Goal: Navigation & Orientation: Find specific page/section

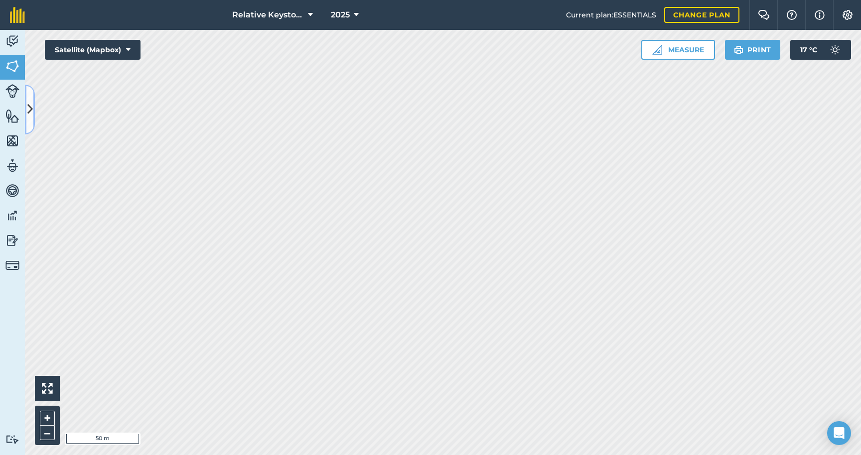
click at [33, 115] on button at bounding box center [30, 110] width 10 height 50
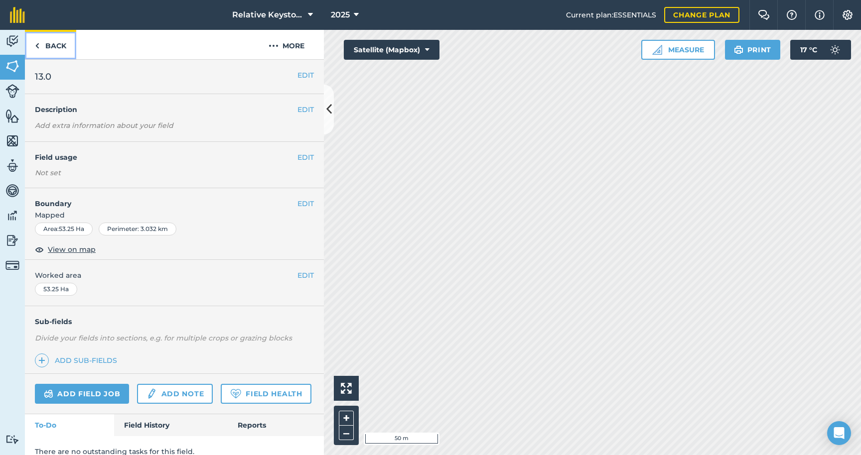
click at [37, 50] on img at bounding box center [37, 46] width 4 height 12
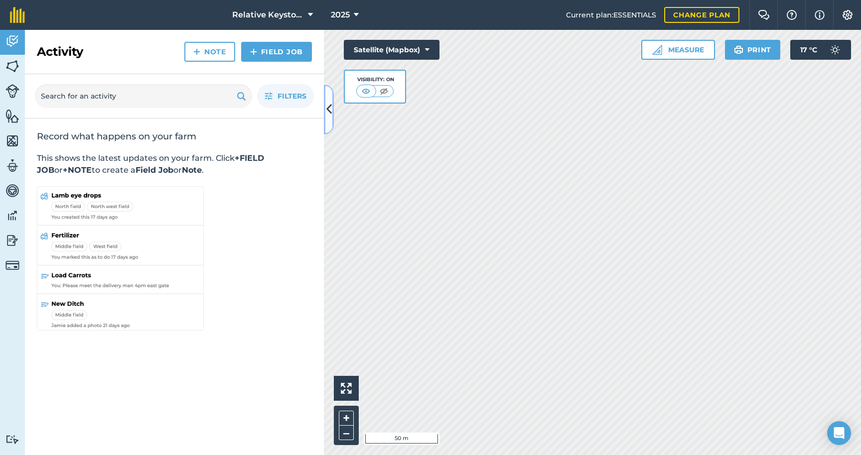
click at [328, 108] on icon at bounding box center [328, 109] width 5 height 17
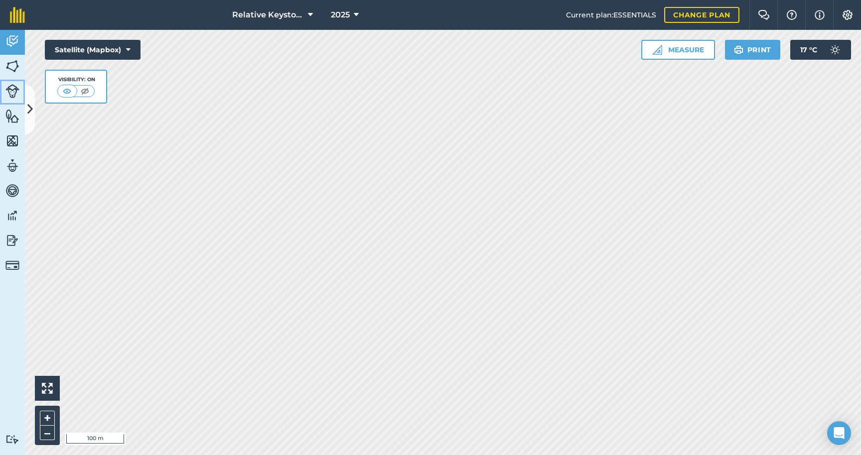
click at [18, 95] on img at bounding box center [12, 91] width 14 height 14
click at [27, 111] on button at bounding box center [30, 110] width 10 height 50
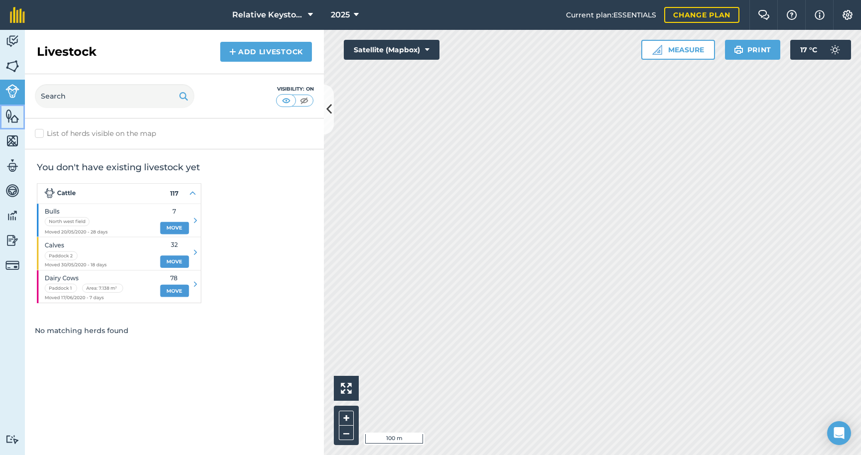
click at [10, 110] on img at bounding box center [12, 116] width 14 height 15
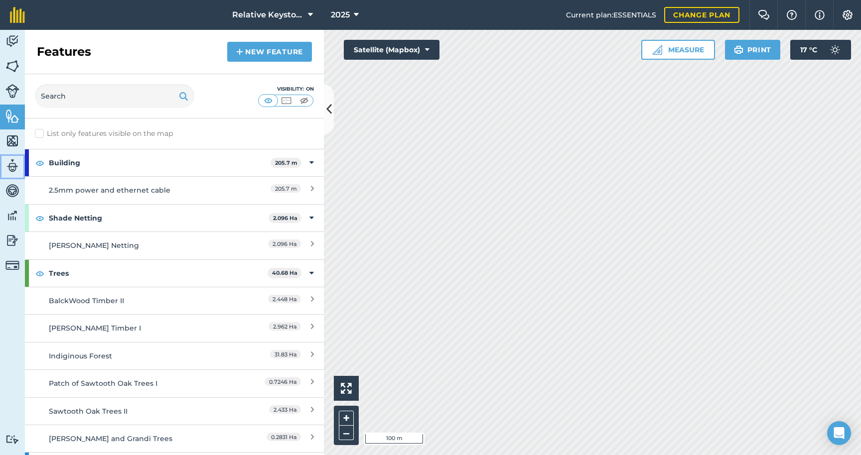
click at [8, 164] on img at bounding box center [12, 165] width 14 height 15
select select "MEMBER"
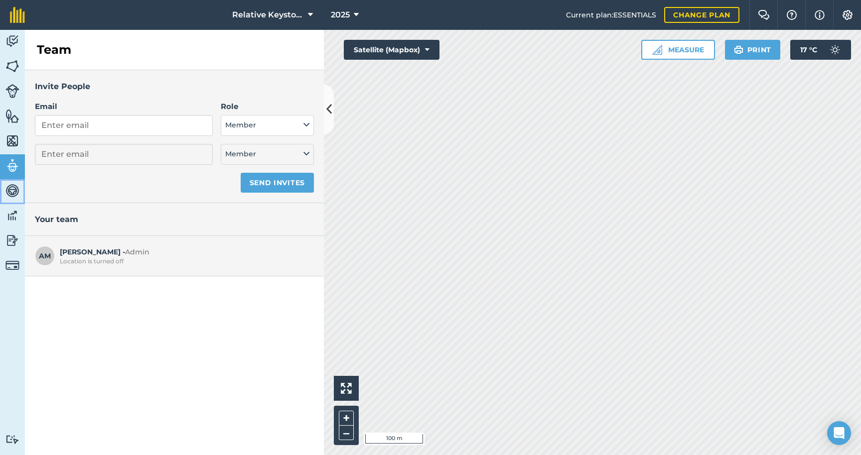
click at [7, 199] on link "Vehicles" at bounding box center [12, 191] width 25 height 25
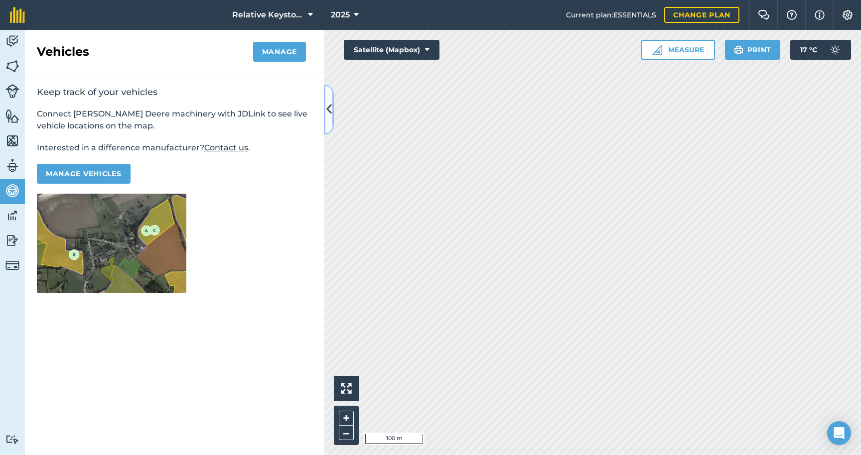
click at [331, 120] on button at bounding box center [329, 110] width 10 height 50
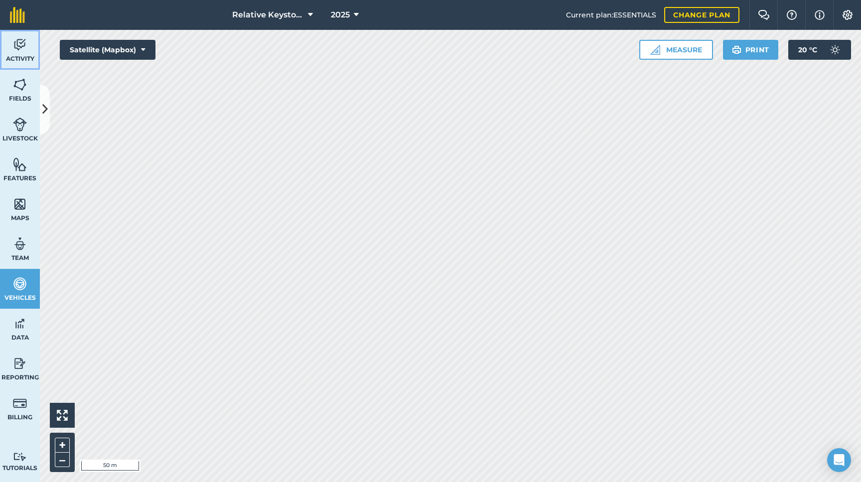
click at [25, 56] on span "Activity" at bounding box center [20, 59] width 40 height 8
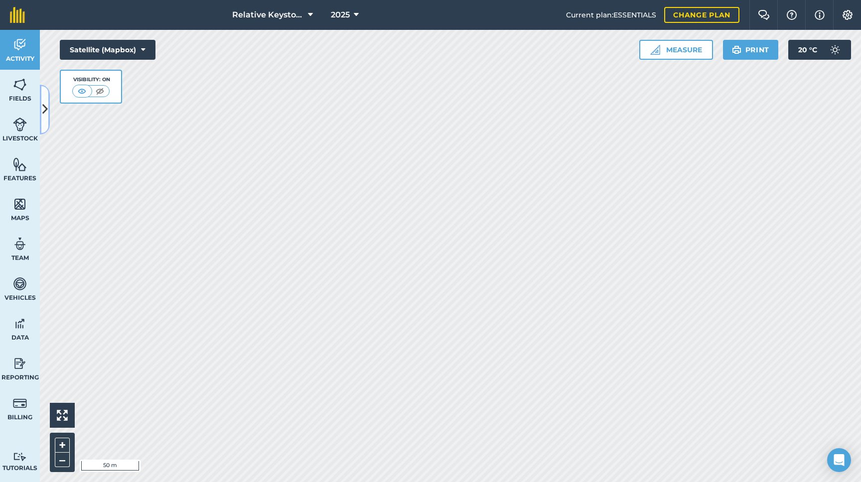
click at [42, 111] on icon at bounding box center [44, 109] width 5 height 17
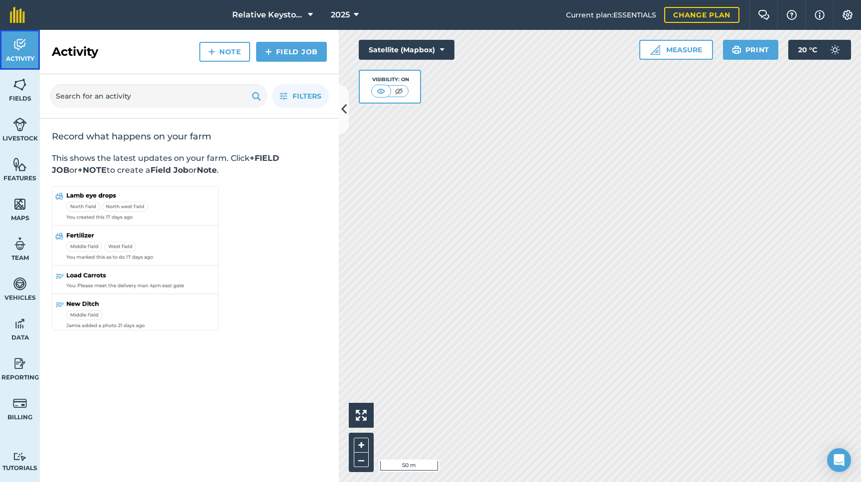
click at [32, 56] on span "Activity" at bounding box center [20, 59] width 40 height 8
click at [32, 55] on span "Activity" at bounding box center [20, 59] width 40 height 8
click at [23, 54] on link "Activity" at bounding box center [20, 50] width 40 height 40
click at [24, 95] on span "Fields" at bounding box center [20, 99] width 40 height 8
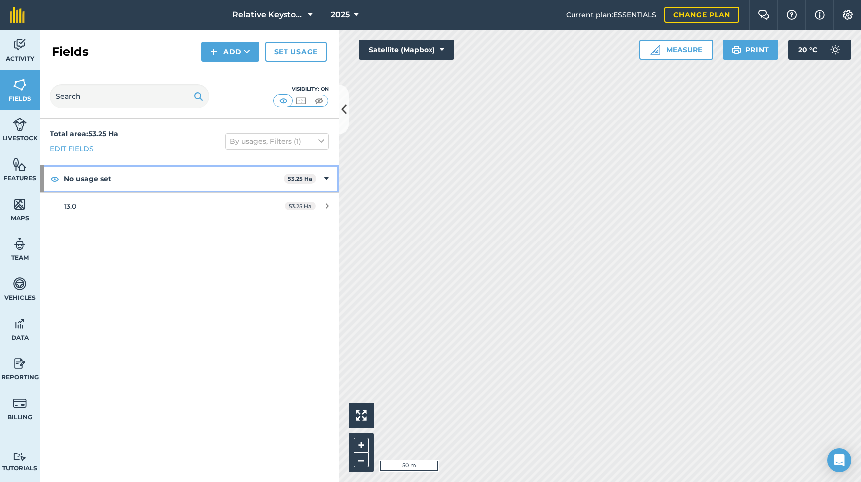
click at [326, 180] on icon at bounding box center [326, 178] width 4 height 11
click at [145, 178] on strong "No usage set" at bounding box center [175, 178] width 222 height 27
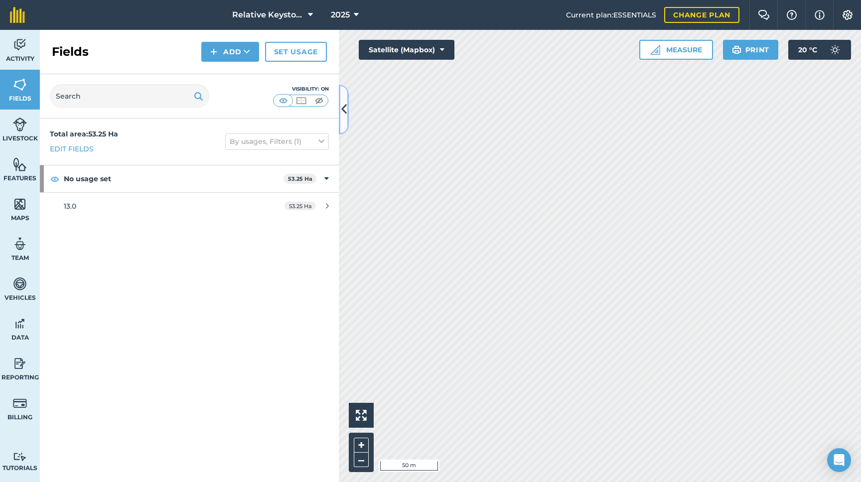
click at [344, 111] on icon at bounding box center [343, 109] width 5 height 17
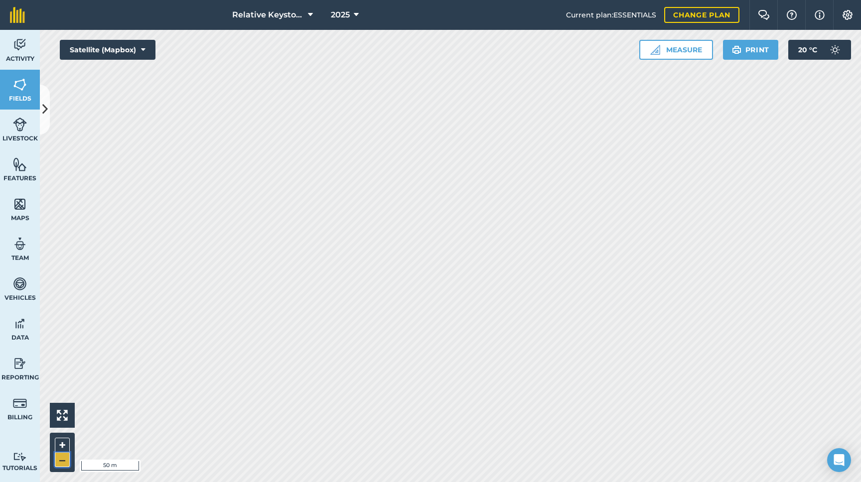
click at [55, 455] on button "–" at bounding box center [62, 460] width 15 height 14
click at [58, 455] on button "–" at bounding box center [62, 460] width 15 height 14
click at [62, 455] on button "–" at bounding box center [62, 460] width 15 height 14
click at [43, 118] on icon at bounding box center [44, 109] width 5 height 17
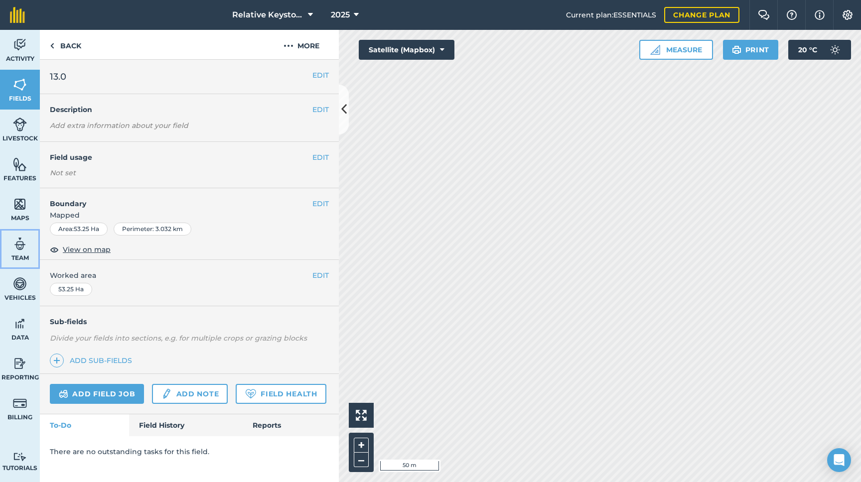
click at [14, 253] on link "Team" at bounding box center [20, 249] width 40 height 40
select select "MEMBER"
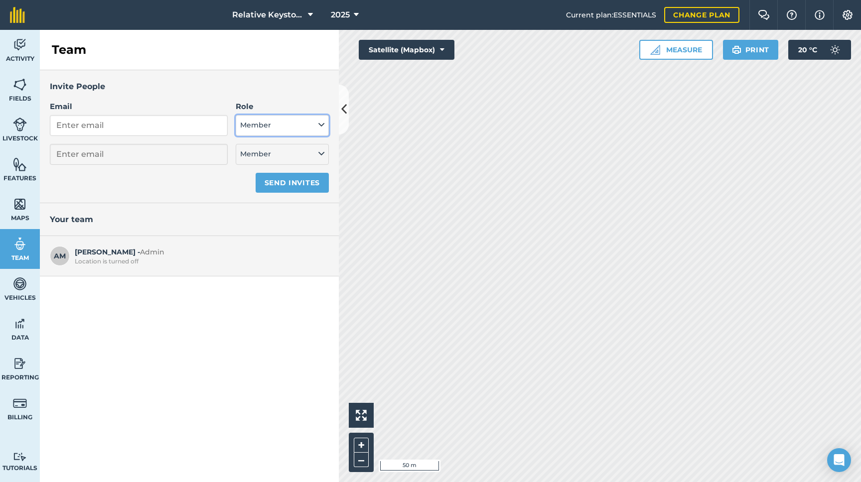
click at [279, 132] on button "Member" at bounding box center [282, 125] width 93 height 21
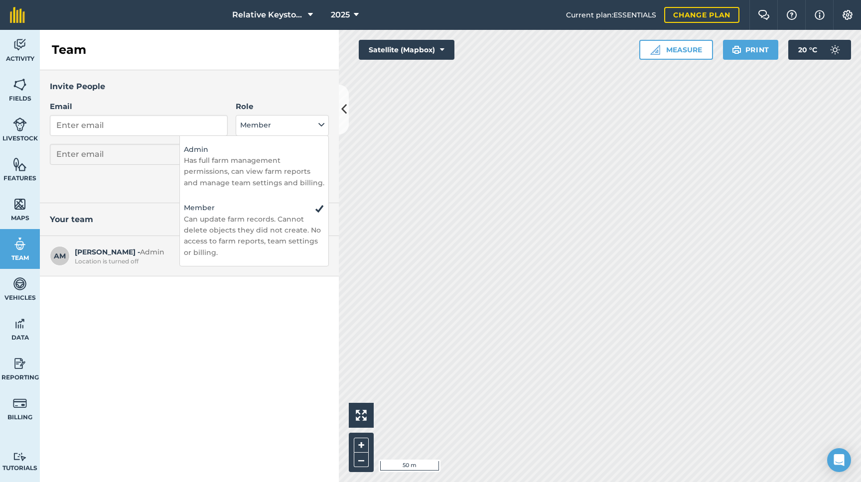
click at [180, 346] on div "Invite People Email Role Admin - Has full farm management permissions, can view…" at bounding box center [189, 276] width 299 height 412
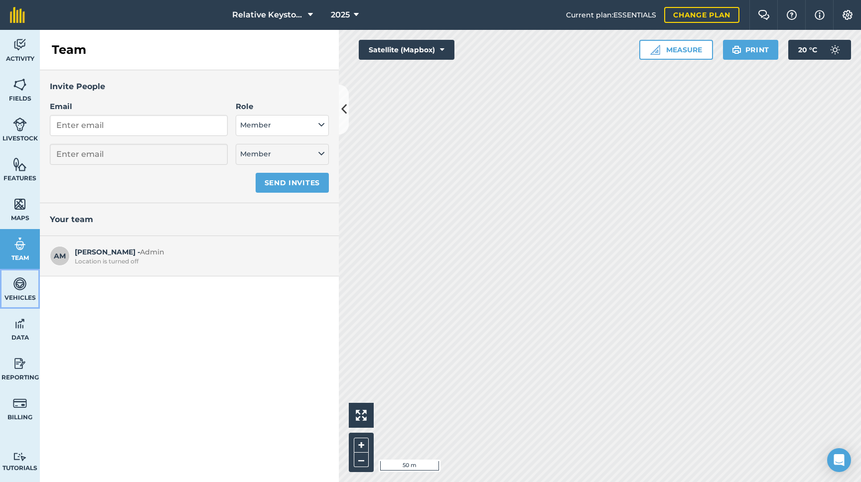
click at [12, 287] on link "Vehicles" at bounding box center [20, 289] width 40 height 40
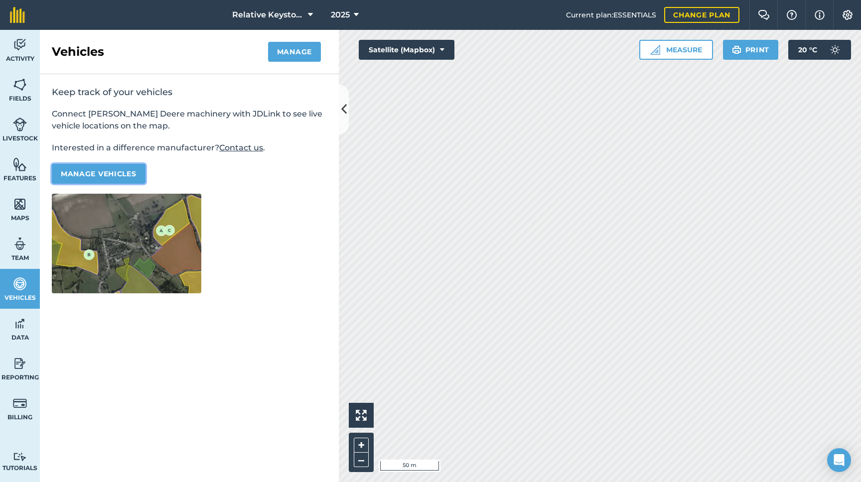
click at [108, 175] on button "Manage vehicles" at bounding box center [99, 174] width 94 height 20
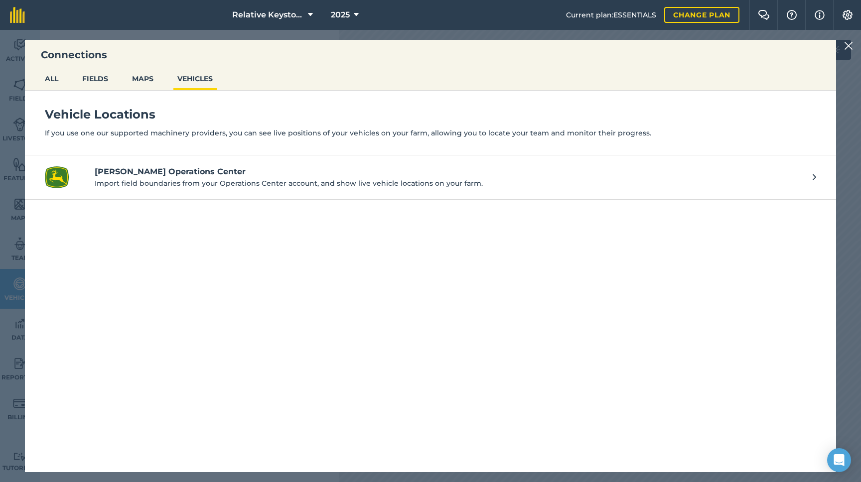
click at [844, 47] on img at bounding box center [848, 46] width 9 height 12
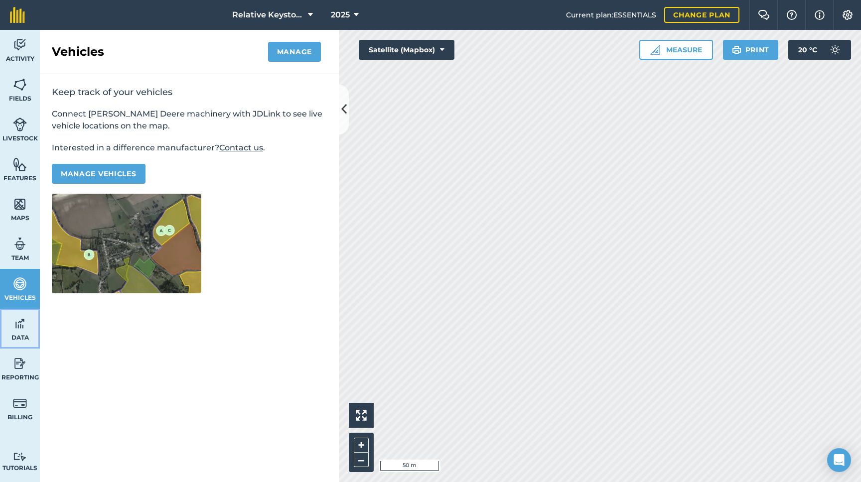
click at [19, 329] on img at bounding box center [20, 323] width 14 height 15
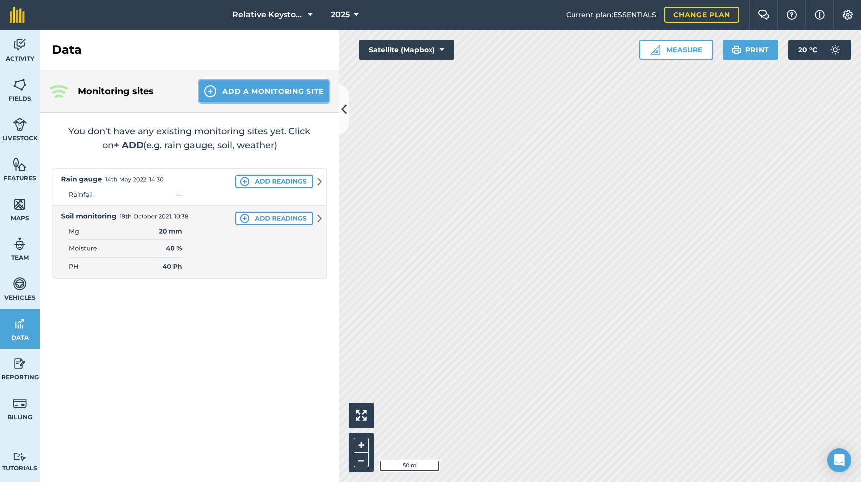
click at [272, 93] on button "Add a Monitoring Site" at bounding box center [263, 91] width 129 height 22
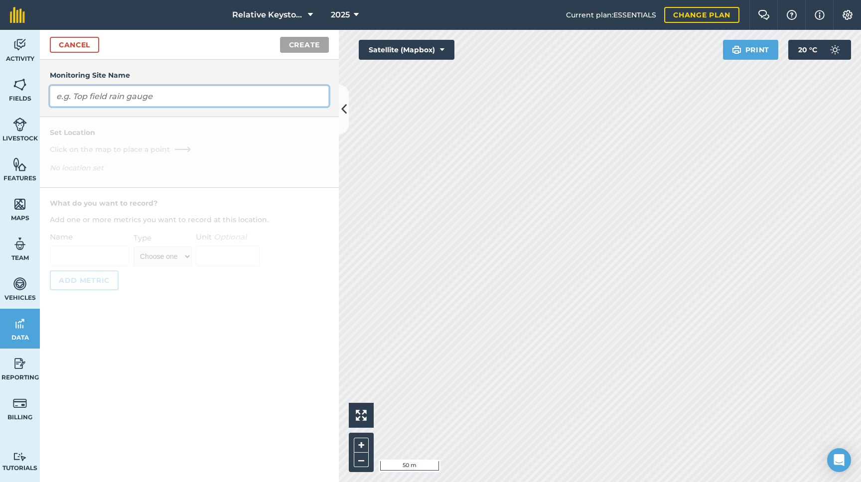
click at [266, 98] on input "text" at bounding box center [189, 96] width 279 height 21
type input "test"
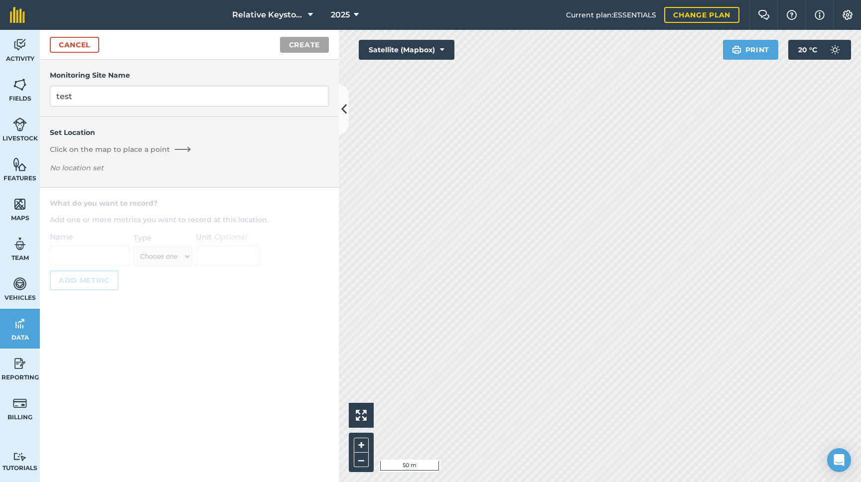
click at [251, 162] on div "Set Location Click on the map to place a point No location set" at bounding box center [189, 152] width 279 height 50
click at [81, 46] on link "Cancel" at bounding box center [74, 45] width 49 height 16
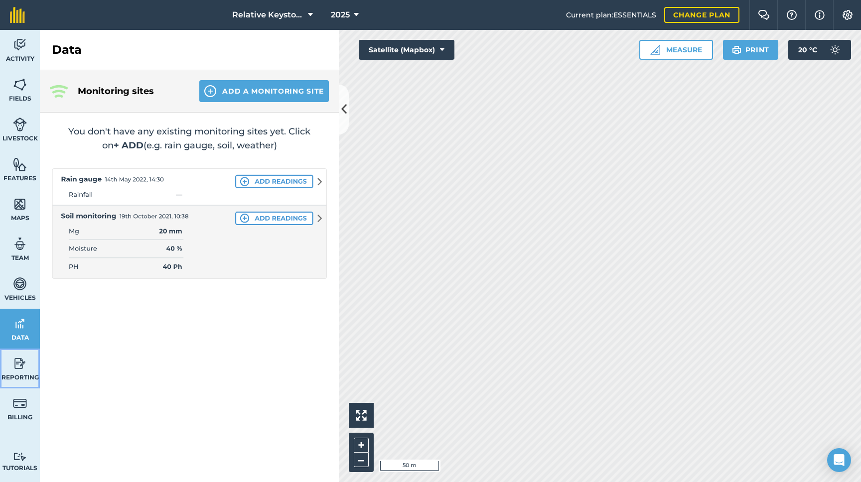
click at [20, 372] on link "Reporting" at bounding box center [20, 369] width 40 height 40
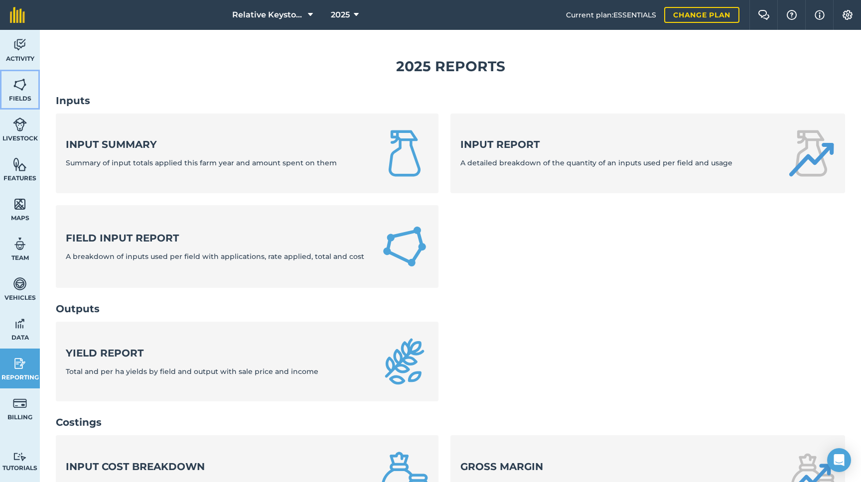
click at [17, 78] on img at bounding box center [20, 84] width 14 height 15
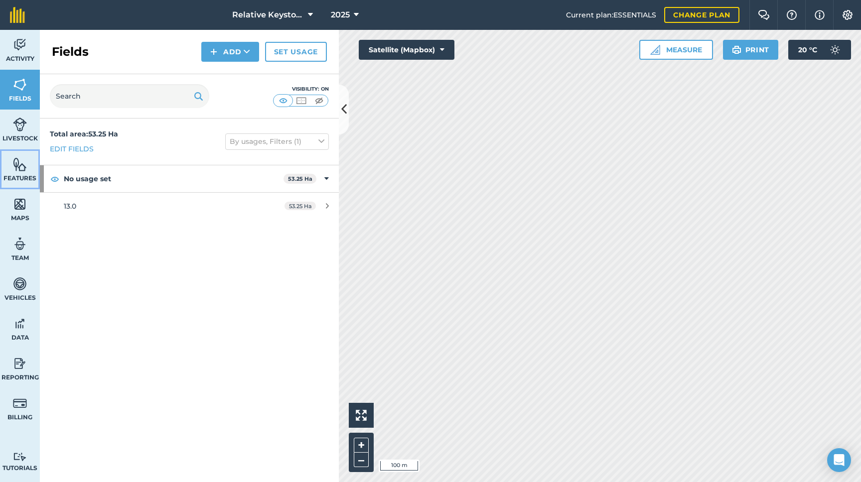
click at [15, 177] on span "Features" at bounding box center [20, 178] width 40 height 8
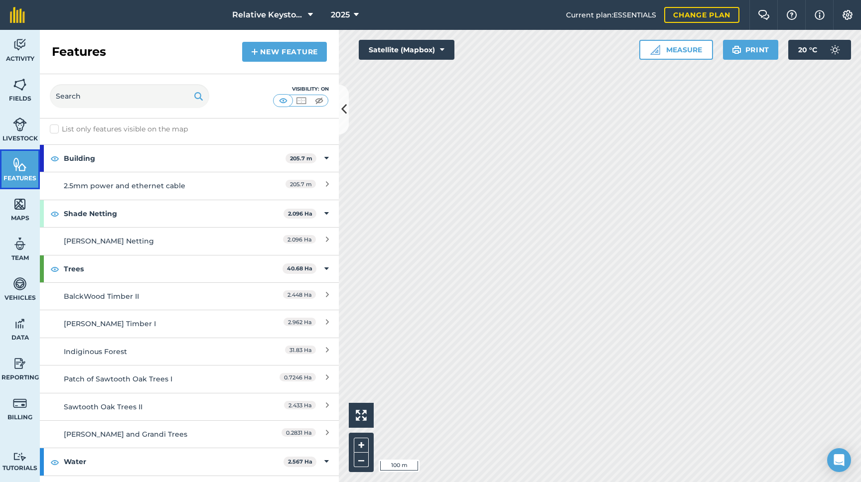
scroll to position [5, 0]
click at [332, 198] on div "Activity Fields Livestock Features Maps Team Vehicles Data Reporting Billing Tu…" at bounding box center [430, 256] width 861 height 452
click at [691, 56] on button "Measure" at bounding box center [676, 50] width 74 height 20
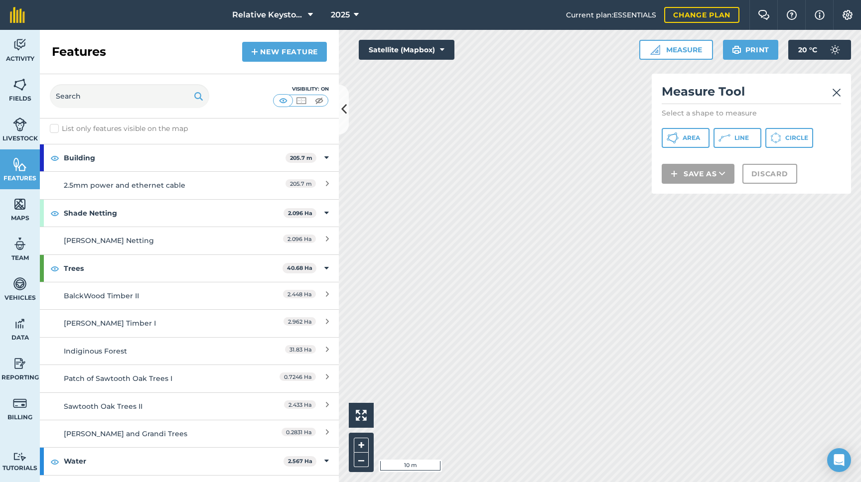
click at [840, 90] on img at bounding box center [836, 93] width 9 height 12
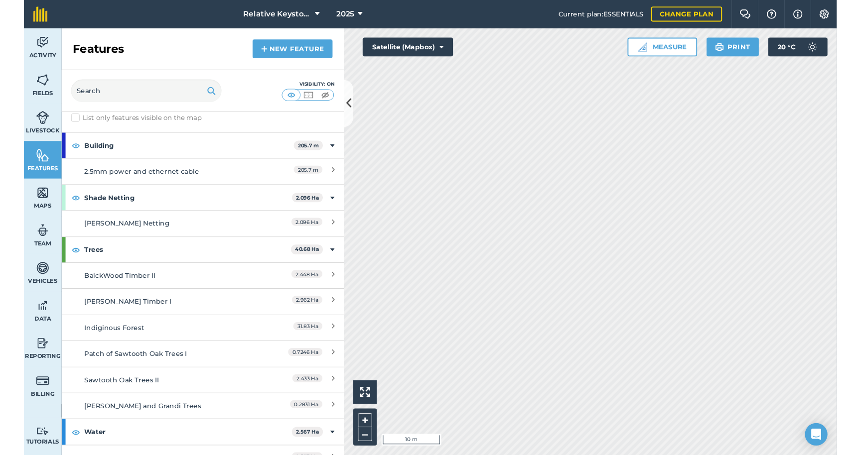
scroll to position [10, 0]
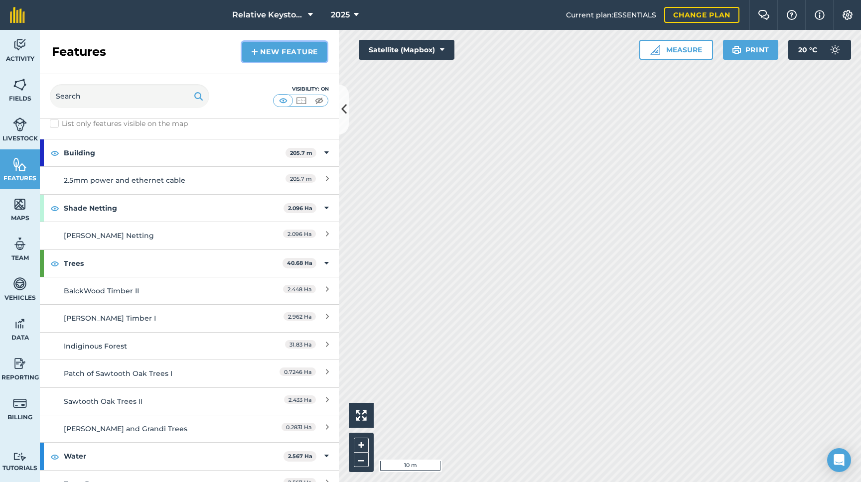
click at [286, 48] on link "New feature" at bounding box center [284, 52] width 85 height 20
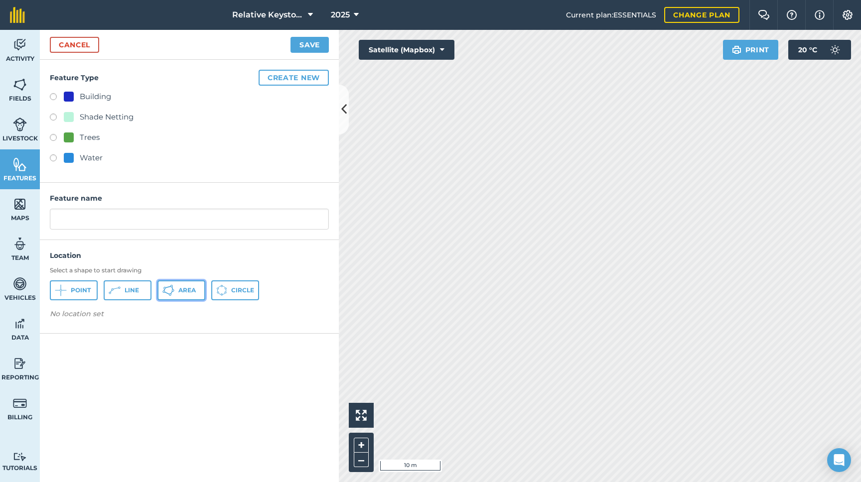
click at [186, 289] on span "Area" at bounding box center [186, 290] width 17 height 8
click at [18, 219] on span "Maps" at bounding box center [20, 218] width 40 height 8
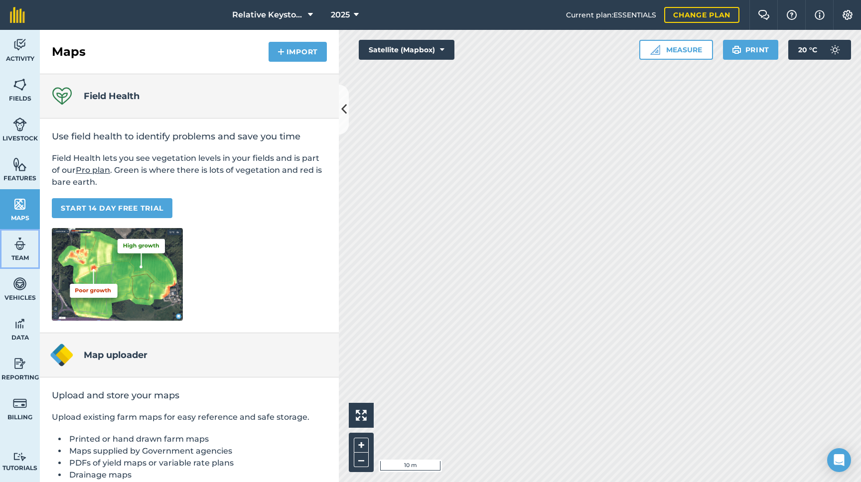
click at [11, 254] on span "Team" at bounding box center [20, 258] width 40 height 8
select select "MEMBER"
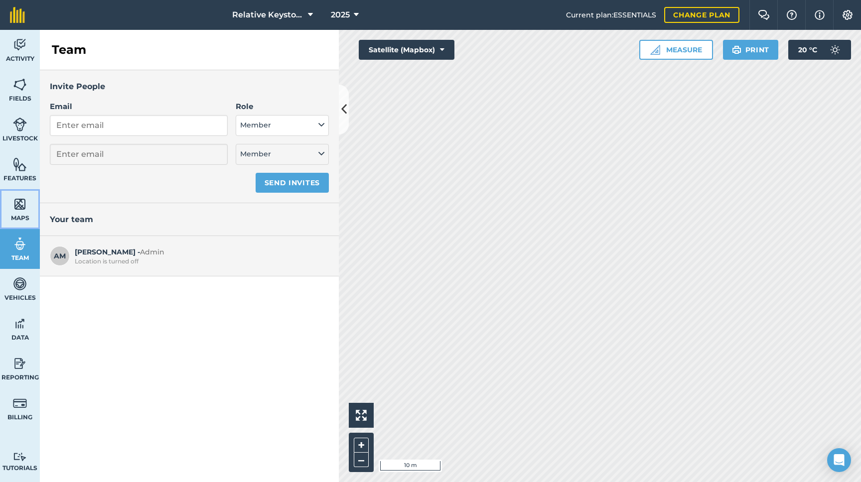
click at [28, 210] on link "Maps" at bounding box center [20, 209] width 40 height 40
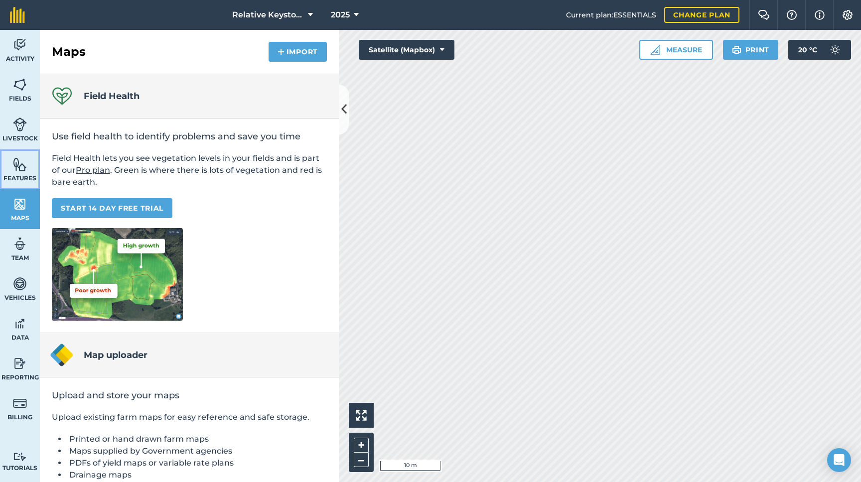
click at [25, 167] on img at bounding box center [20, 164] width 14 height 15
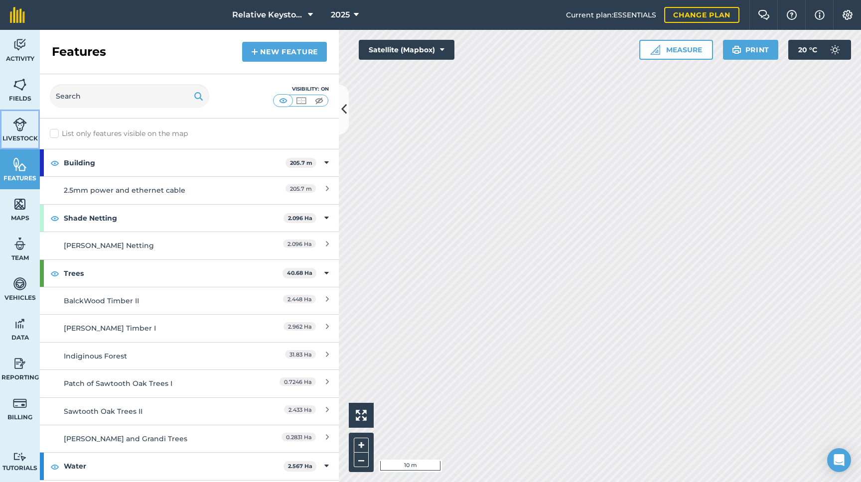
click at [25, 136] on span "Livestock" at bounding box center [20, 138] width 40 height 8
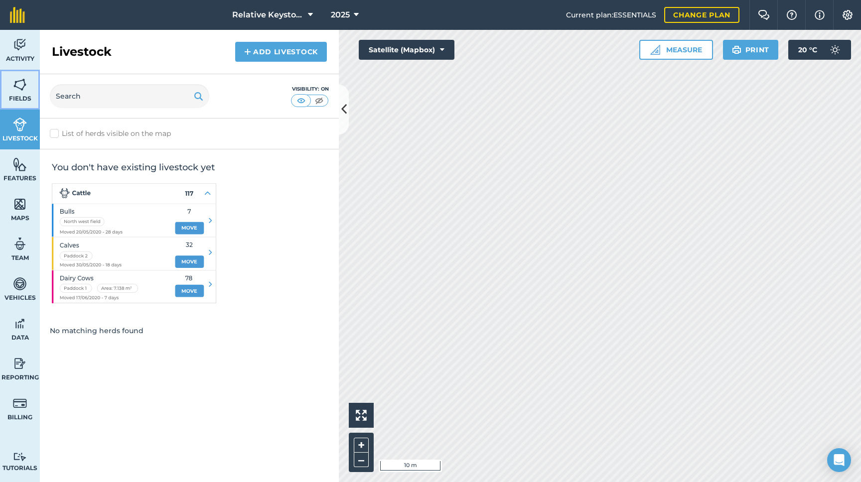
click at [24, 102] on span "Fields" at bounding box center [20, 99] width 40 height 8
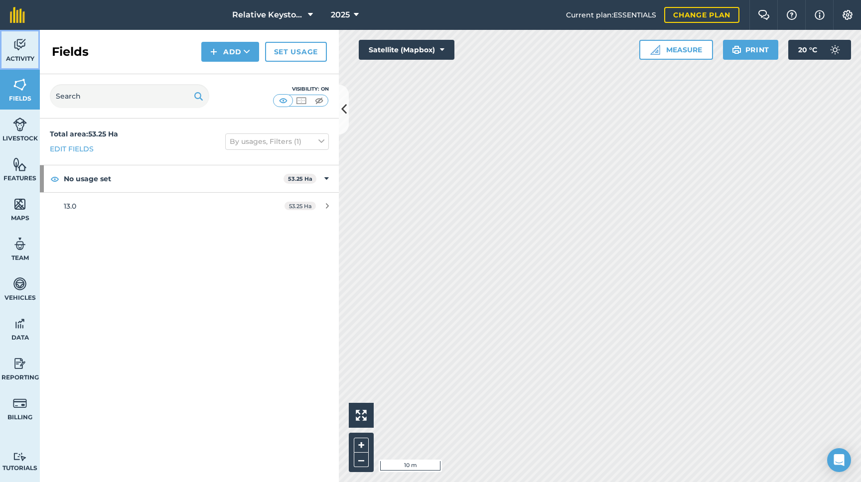
click at [22, 48] on img at bounding box center [20, 44] width 14 height 15
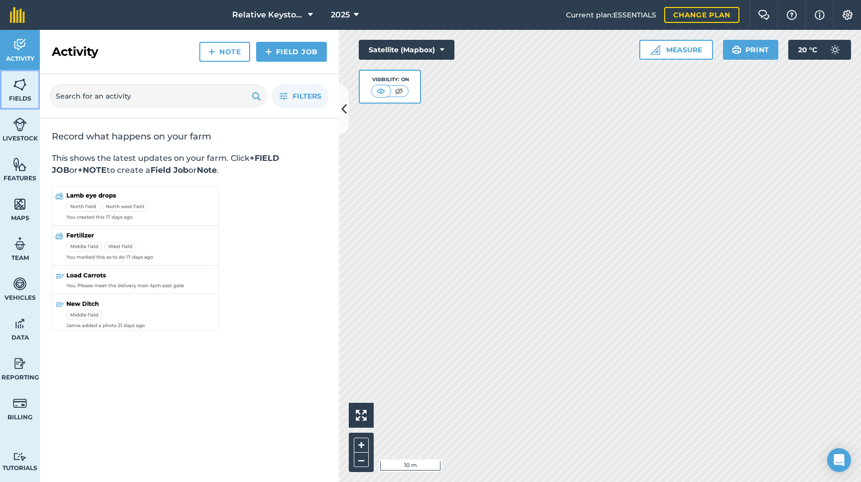
click at [17, 94] on link "Fields" at bounding box center [20, 90] width 40 height 40
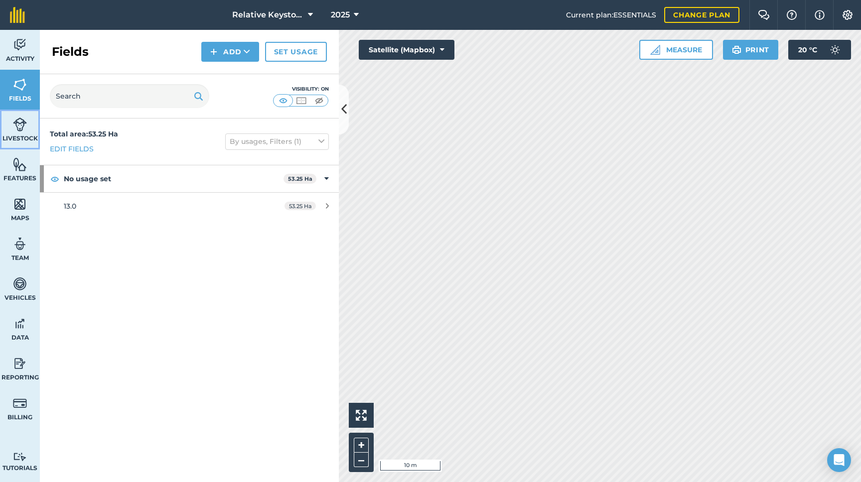
click at [10, 133] on link "Livestock" at bounding box center [20, 130] width 40 height 40
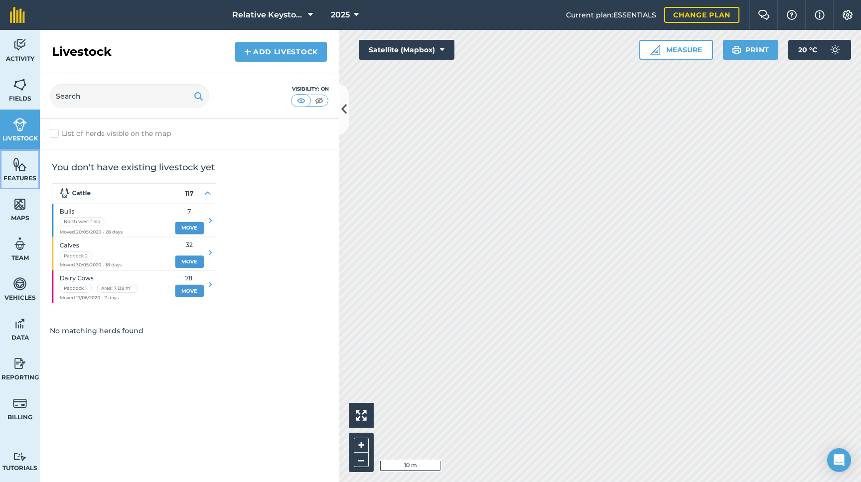
click at [14, 169] on img at bounding box center [20, 164] width 14 height 15
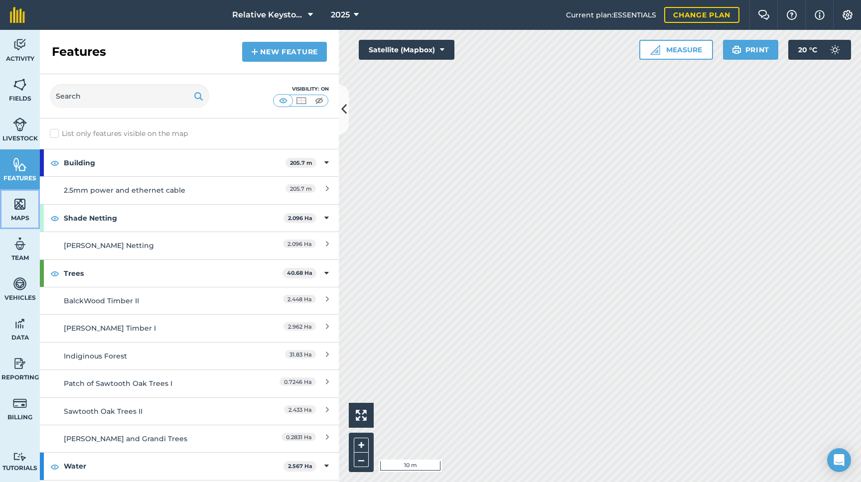
click at [10, 204] on link "Maps" at bounding box center [20, 209] width 40 height 40
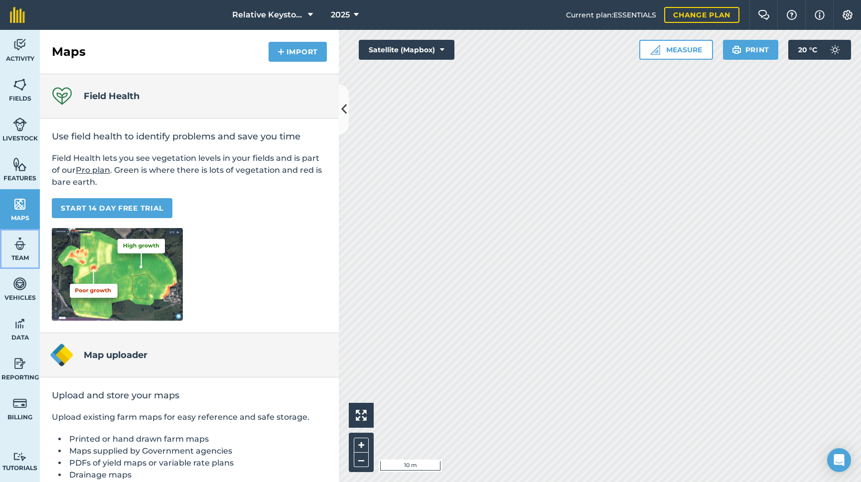
click at [20, 245] on img at bounding box center [20, 244] width 14 height 15
select select "MEMBER"
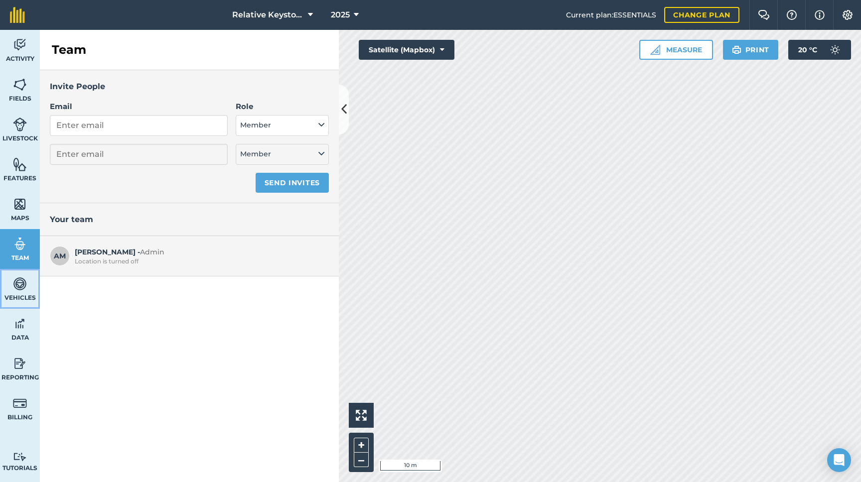
click at [21, 288] on img at bounding box center [20, 283] width 14 height 15
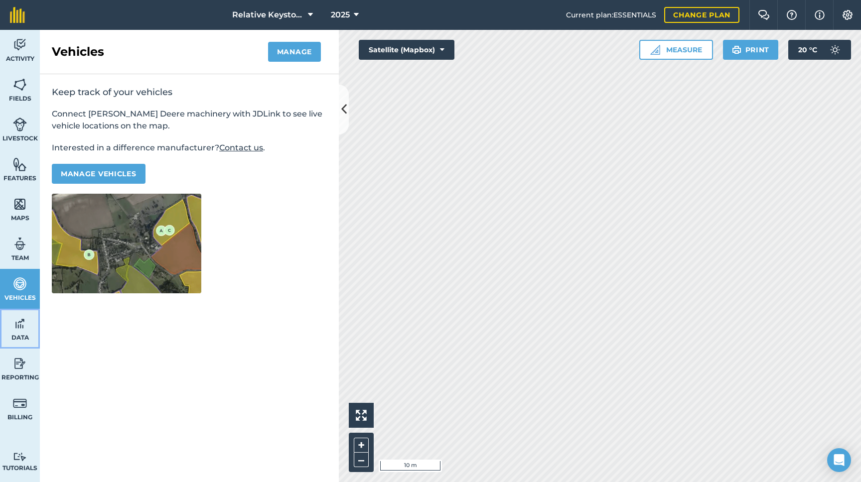
click at [24, 322] on img at bounding box center [20, 323] width 14 height 15
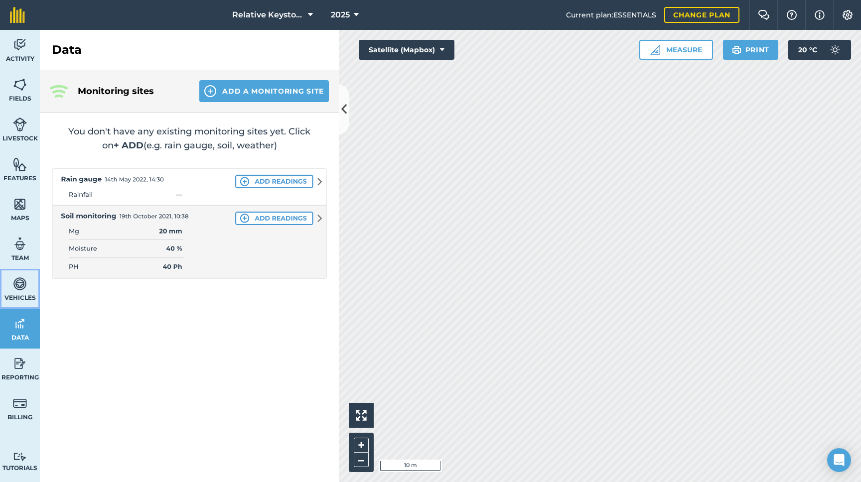
click at [24, 298] on span "Vehicles" at bounding box center [20, 298] width 40 height 8
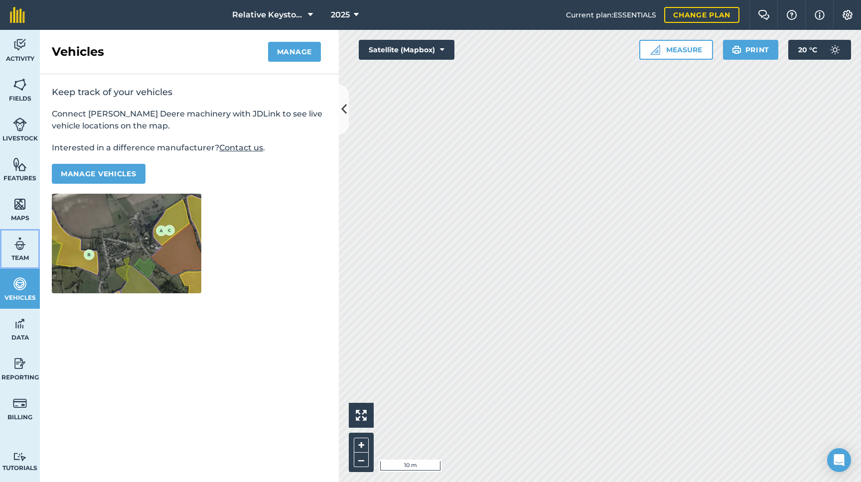
click at [24, 248] on img at bounding box center [20, 244] width 14 height 15
select select "MEMBER"
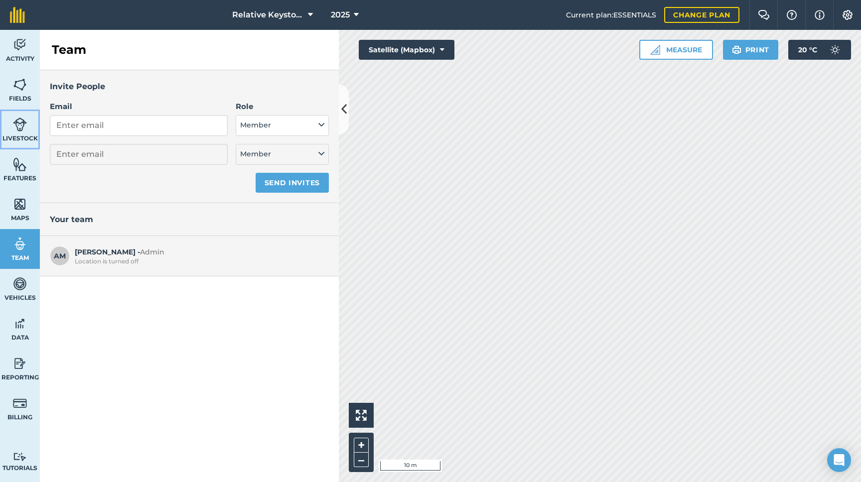
click at [24, 149] on link "Livestock" at bounding box center [20, 130] width 40 height 40
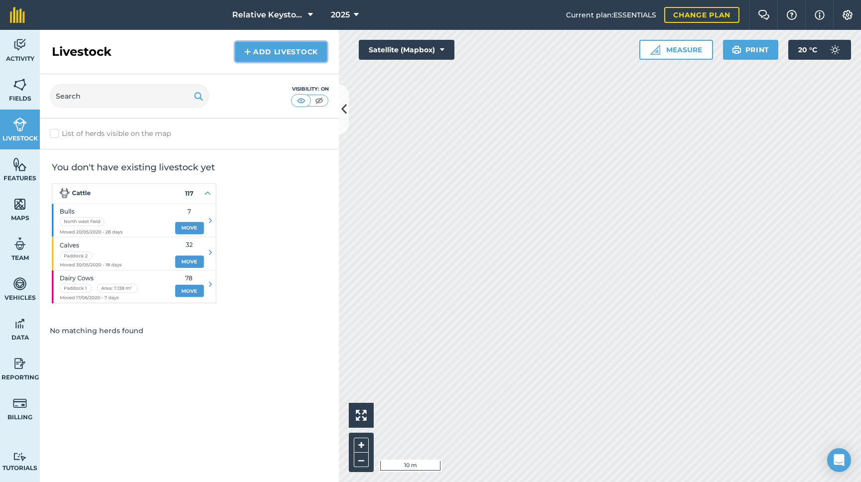
click at [293, 54] on link "Add Livestock" at bounding box center [281, 52] width 92 height 20
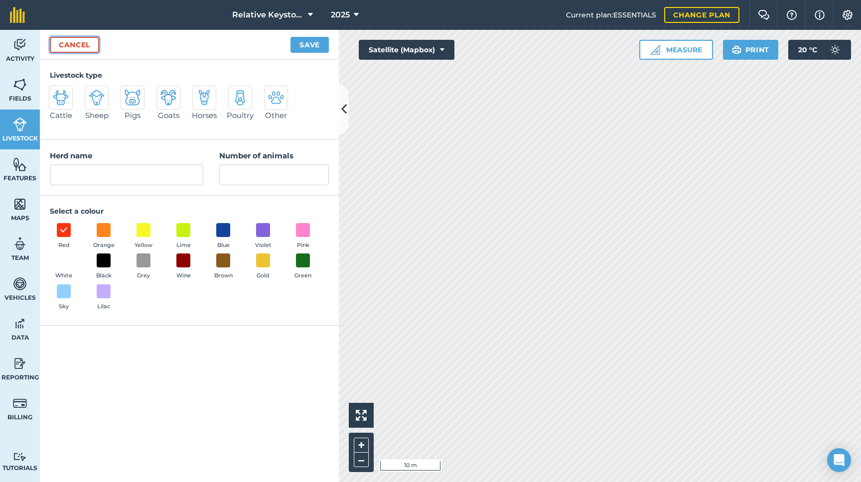
click at [85, 47] on link "Cancel" at bounding box center [74, 45] width 49 height 16
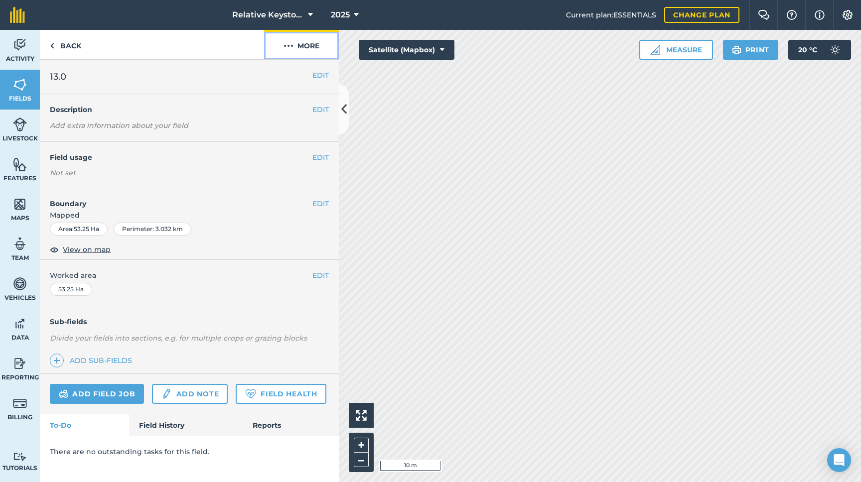
click at [313, 46] on button "More" at bounding box center [301, 44] width 75 height 29
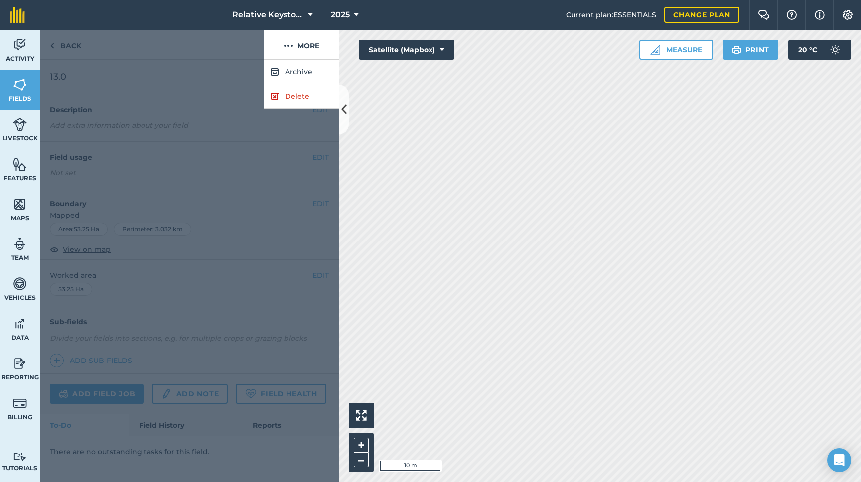
click at [186, 83] on div at bounding box center [189, 271] width 299 height 422
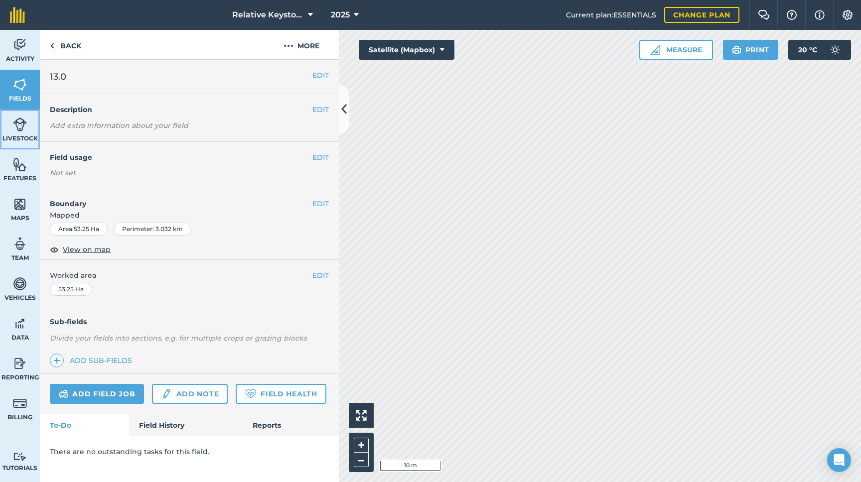
click at [14, 139] on span "Livestock" at bounding box center [20, 138] width 40 height 8
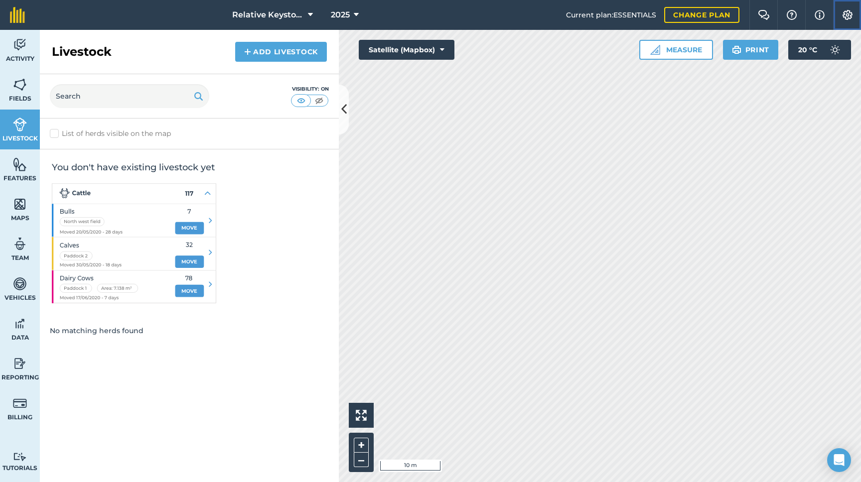
click at [846, 14] on img at bounding box center [847, 15] width 12 height 10
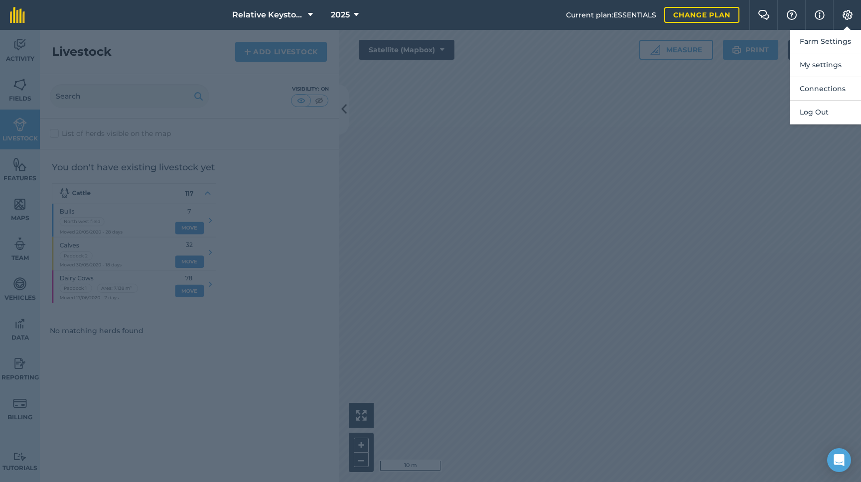
click at [261, 126] on div at bounding box center [430, 256] width 861 height 452
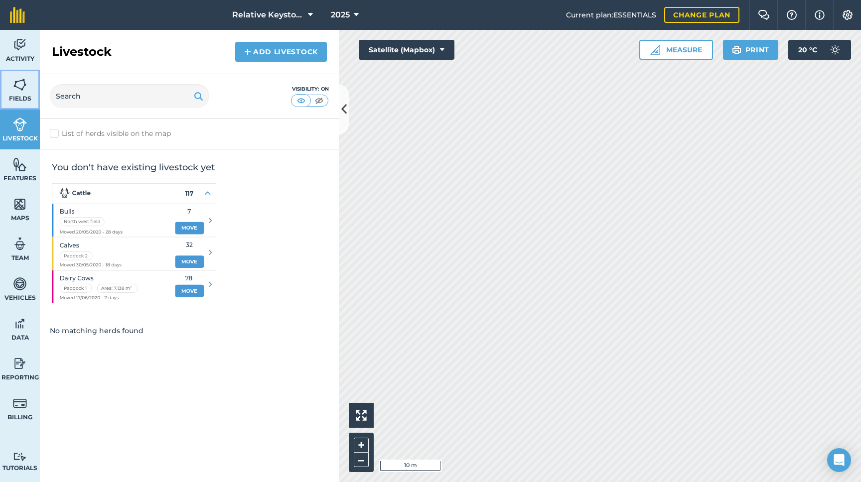
click at [15, 81] on img at bounding box center [20, 84] width 14 height 15
